Goal: Check status

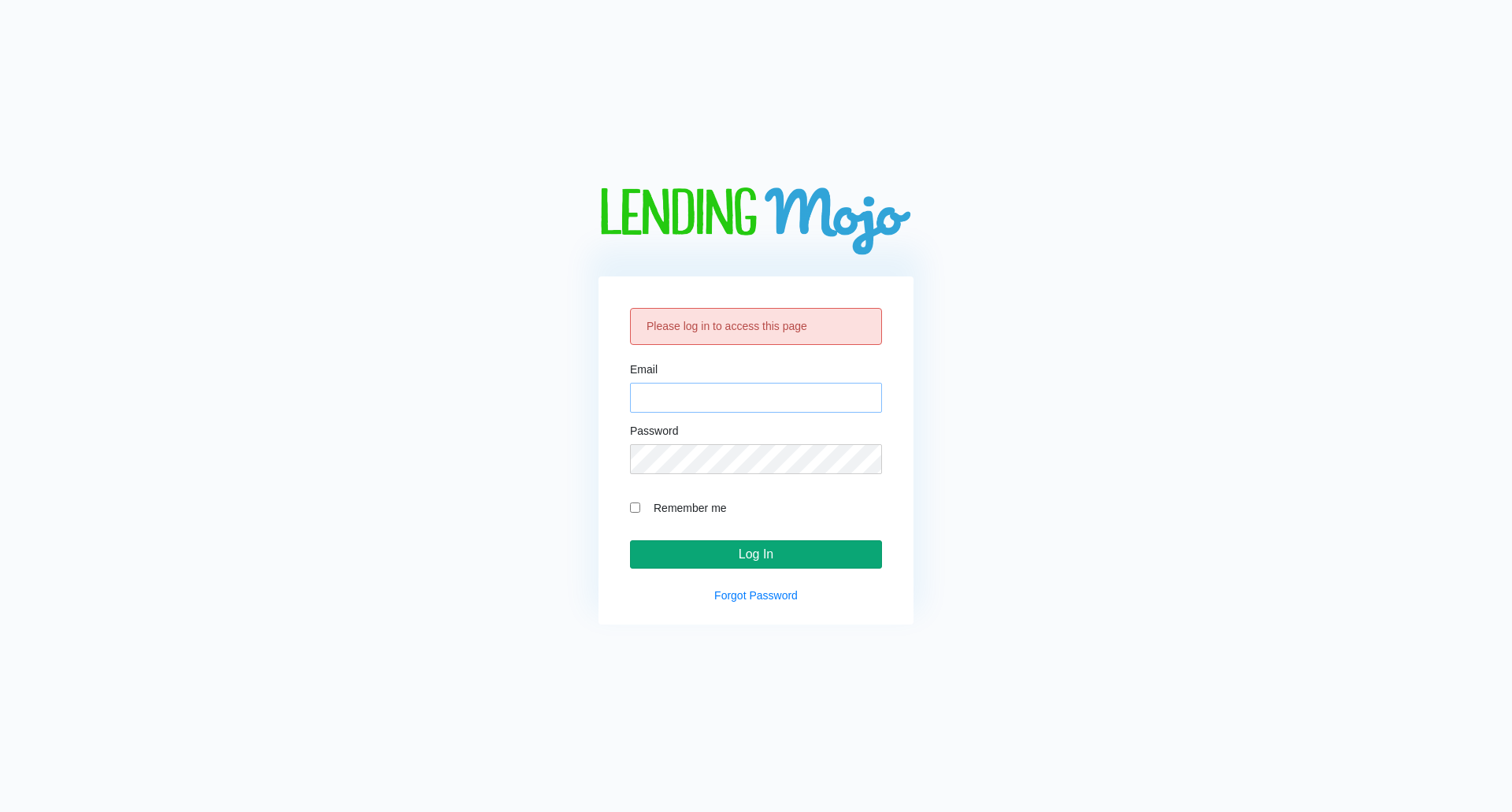
type input "[DOMAIN_NAME][EMAIL_ADDRESS][DOMAIN_NAME]"
click at [764, 551] on input "Log In" at bounding box center [756, 554] width 252 height 29
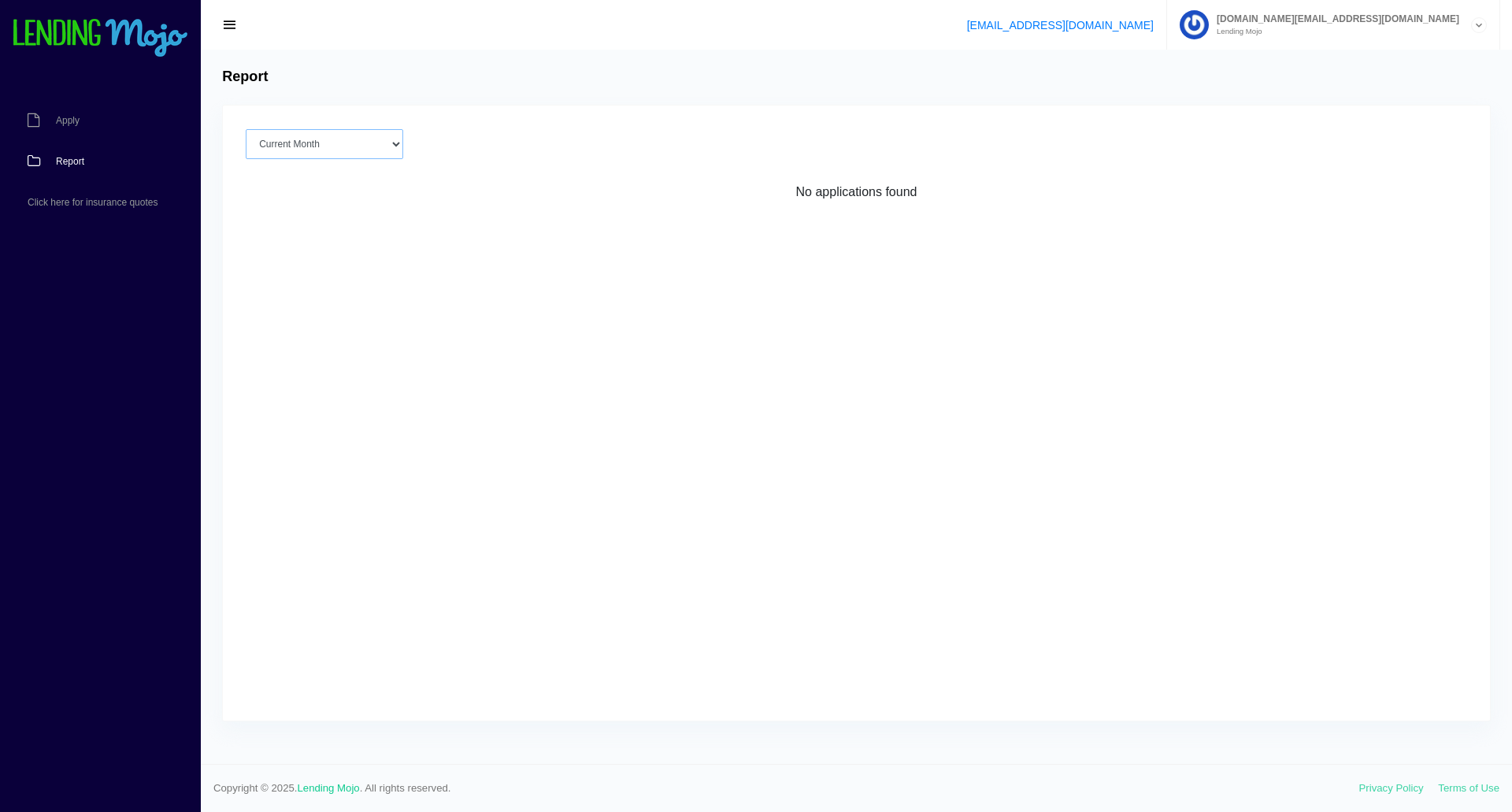
click at [330, 150] on select "Current Month Aug 2025 Jul 2025 Jun 2025 May 2025 Apr 2025 All time" at bounding box center [324, 144] width 157 height 30
select select "All time"
click at [246, 129] on select "Current Month Aug 2025 Jul 2025 Jun 2025 May 2025 Apr 2025 All time" at bounding box center [324, 144] width 157 height 30
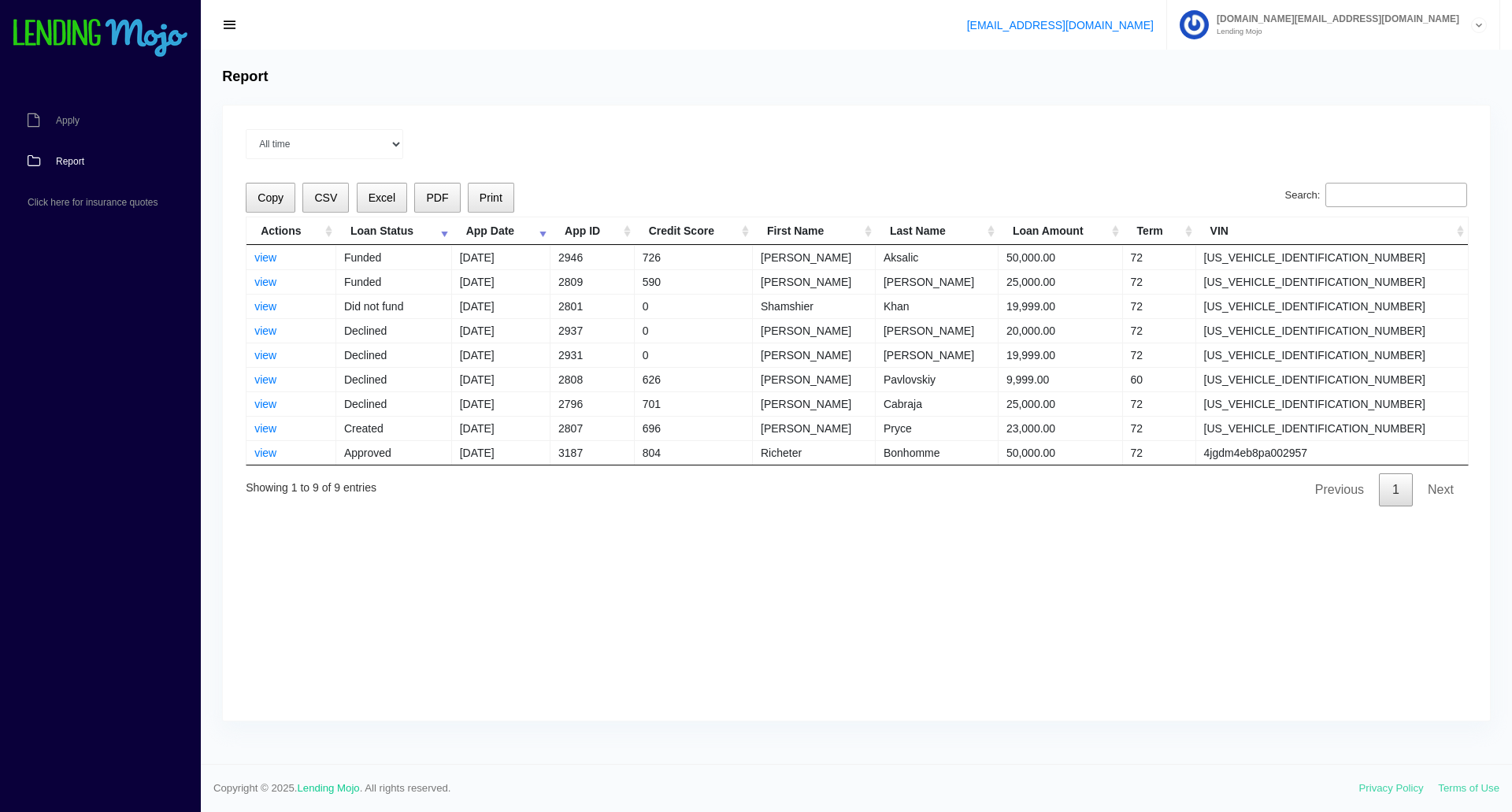
click at [1364, 455] on td "4jgdm4eb8pa002957" at bounding box center [1332, 452] width 272 height 25
copy td "4jgdm4eb8pa002957"
click at [266, 453] on link "view" at bounding box center [265, 453] width 22 height 13
click at [1094, 531] on div "Current Month Aug 2025 Jul 2025 Jun 2025 May 2025 Apr 2025 All time Loading Cop…" at bounding box center [856, 413] width 1267 height 615
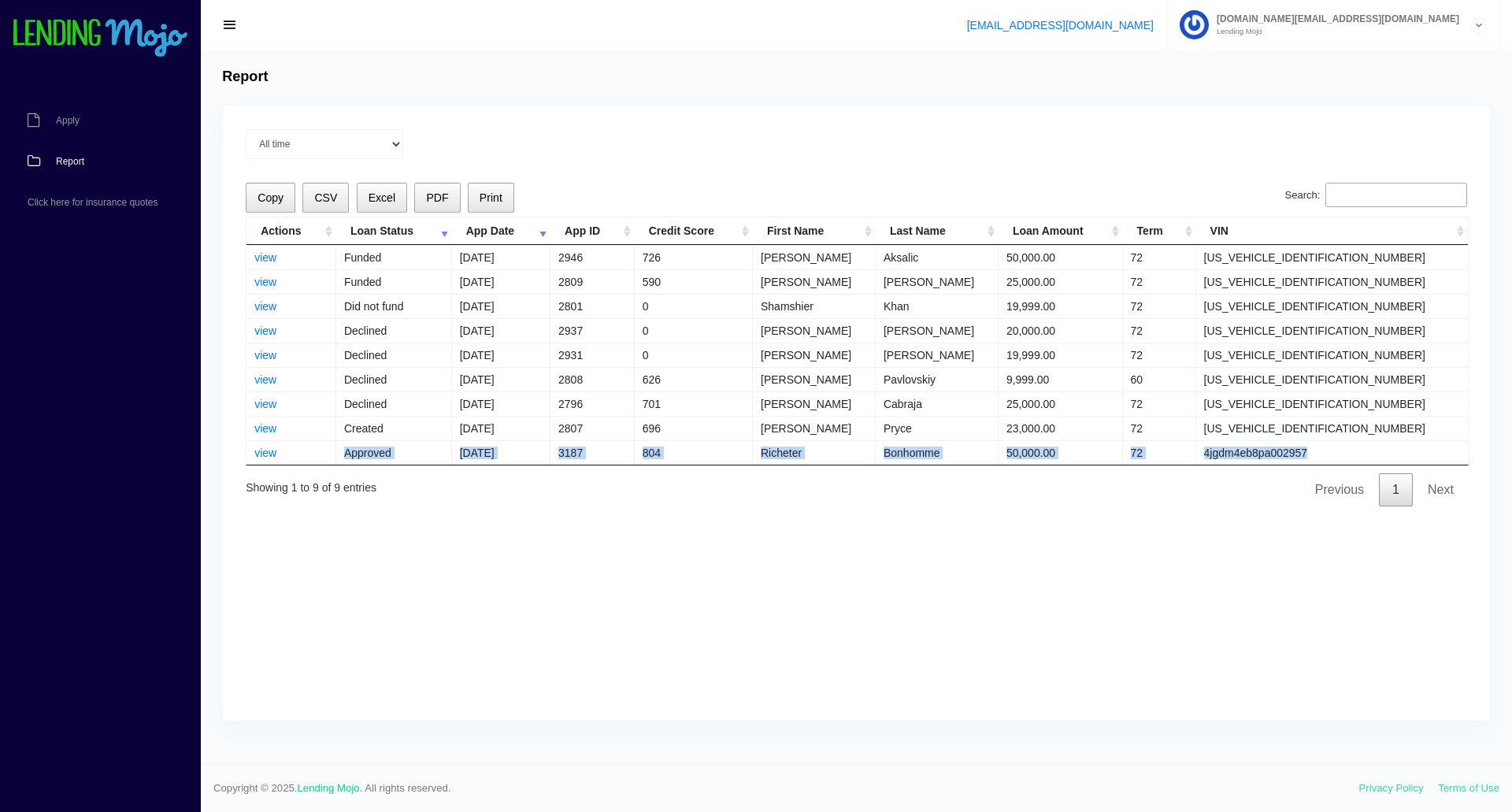
drag, startPoint x: 1424, startPoint y: 449, endPoint x: 290, endPoint y: 450, distance: 1134.0
click at [290, 450] on tr "view Approved 08/19/2025 3187 804 Richeter Bonhomme 50,000.00 72 4jgdm4eb8pa002…" at bounding box center [857, 452] width 1222 height 25
copy tr "Approved 08/19/2025 3187 804 Richeter Bonhomme 50,000.00 72 4jgdm4eb8pa002957"
